Goal: Information Seeking & Learning: Find specific page/section

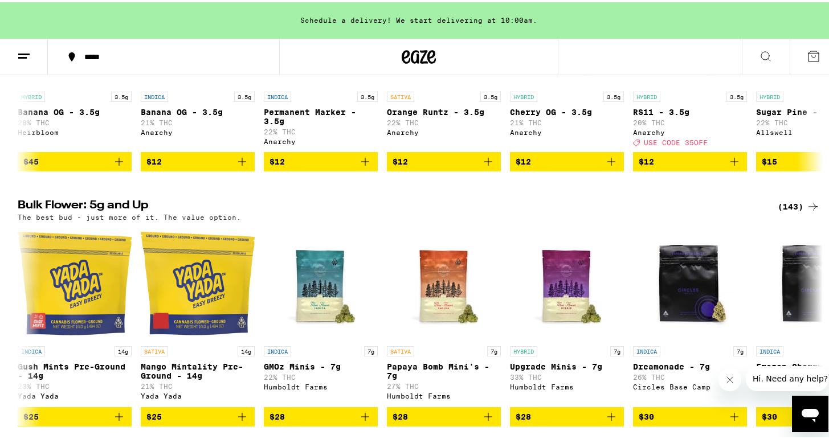
scroll to position [4619, 0]
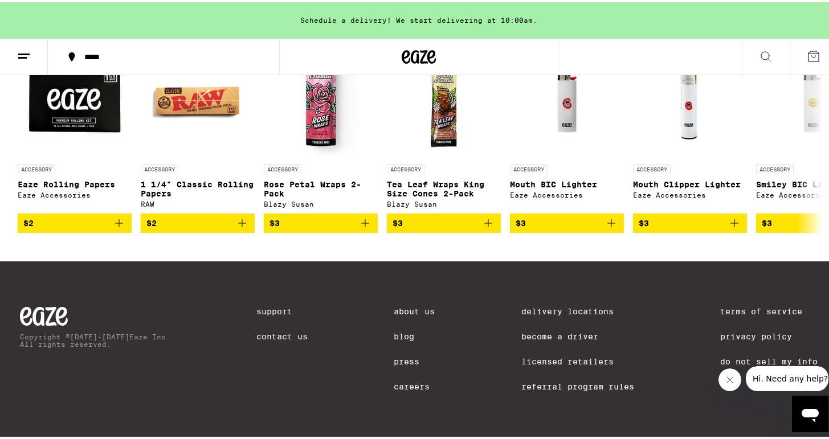
click at [400, 382] on link "Careers" at bounding box center [414, 384] width 41 height 9
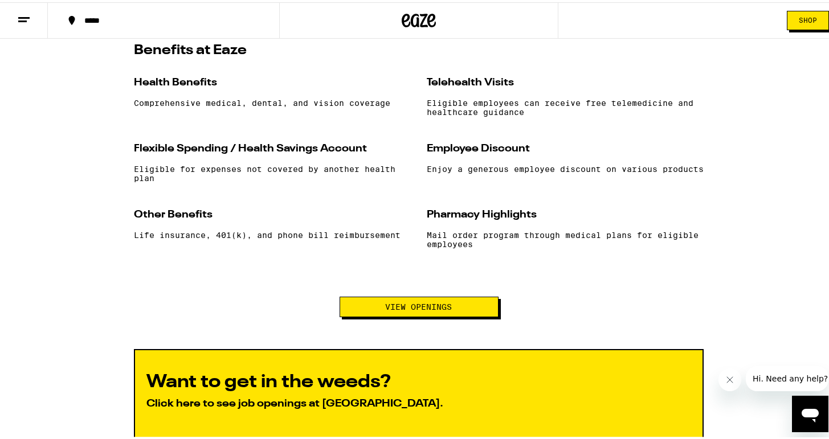
scroll to position [1230, 0]
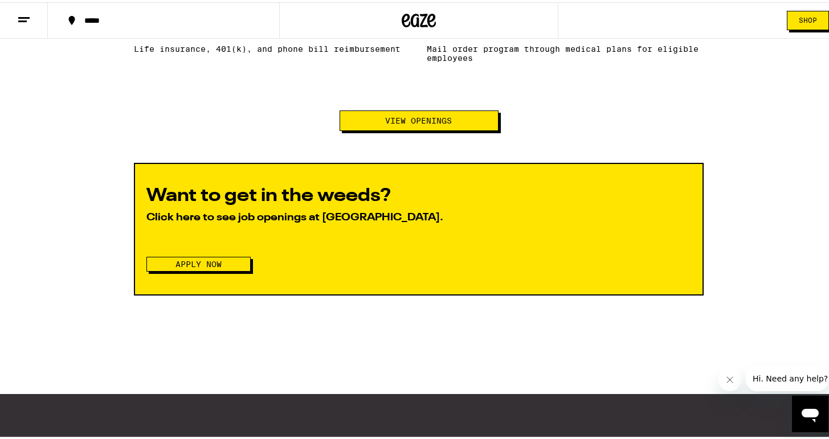
click at [425, 122] on button "View Openings" at bounding box center [418, 118] width 159 height 21
